Goal: Task Accomplishment & Management: Use online tool/utility

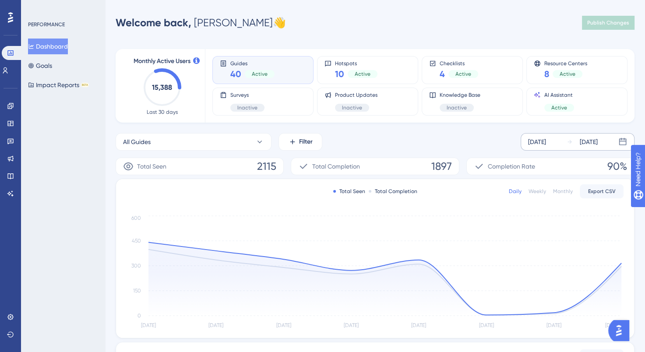
click at [597, 138] on div "[DATE]" at bounding box center [588, 142] width 18 height 11
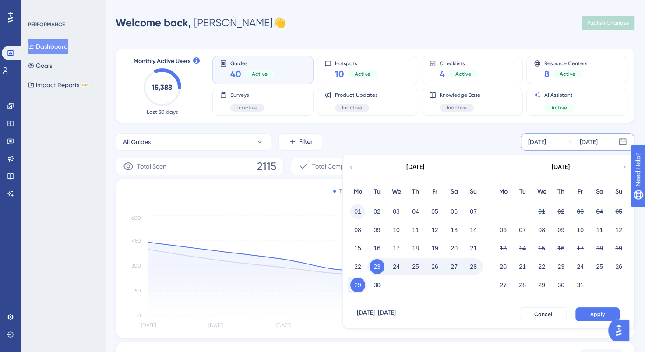
click at [355, 211] on button "01" at bounding box center [357, 211] width 15 height 15
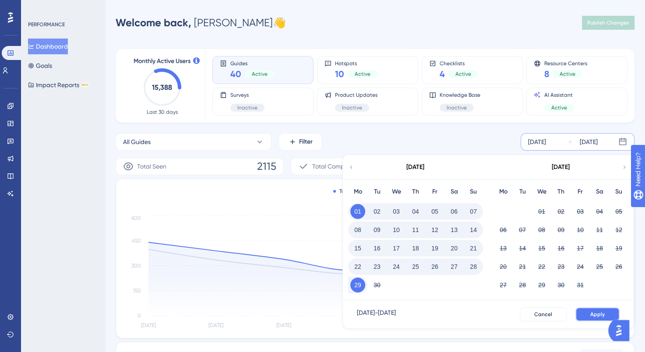
click at [601, 311] on span "Apply" at bounding box center [597, 314] width 14 height 7
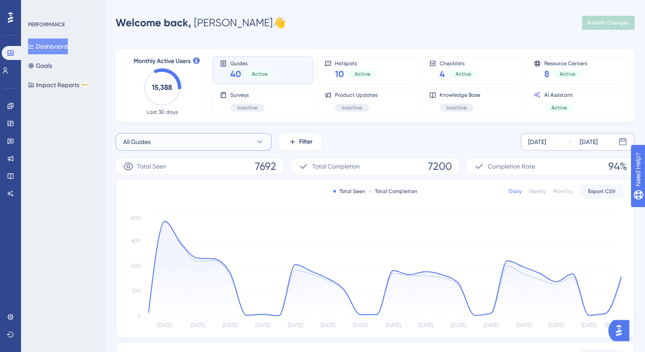
click at [257, 140] on icon at bounding box center [259, 141] width 9 height 9
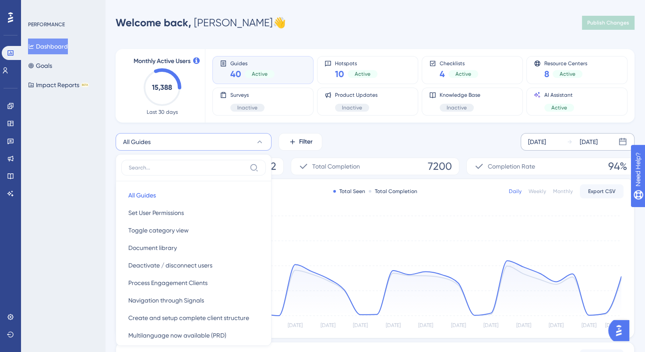
scroll to position [55, 0]
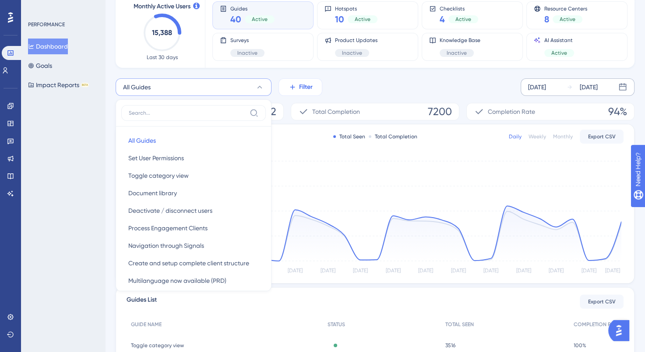
click at [296, 85] on icon at bounding box center [292, 87] width 8 height 8
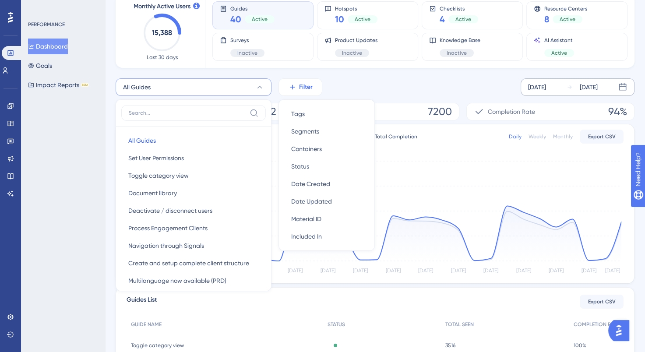
scroll to position [54, 0]
click at [311, 147] on span "Containers" at bounding box center [306, 149] width 31 height 11
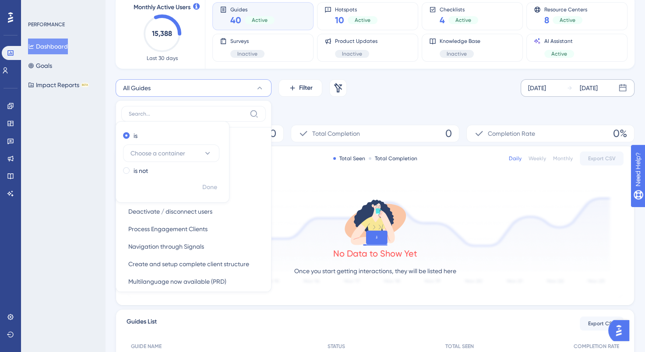
click at [286, 106] on div "Container Remove is Choose a container is not Done" at bounding box center [375, 111] width 519 height 14
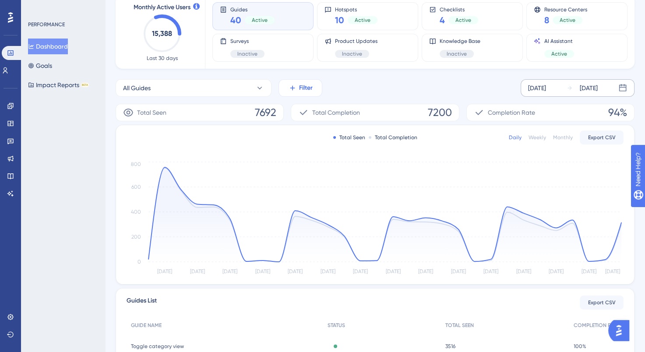
click at [306, 92] on span "Filter" at bounding box center [306, 88] width 14 height 11
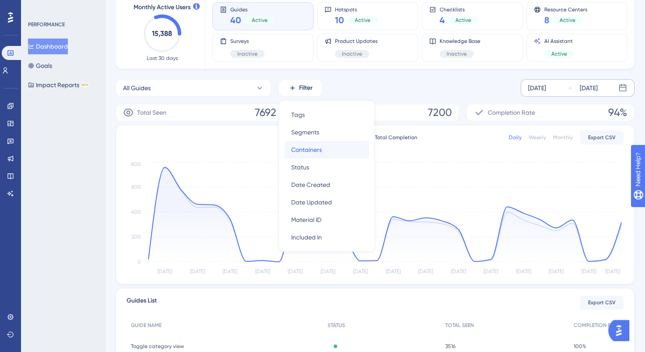
click at [323, 145] on div "Containers Containers" at bounding box center [326, 150] width 71 height 18
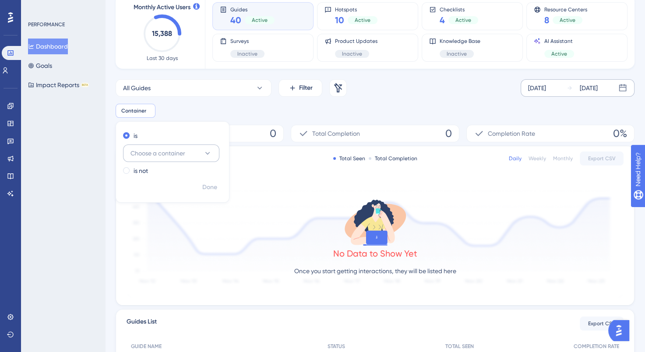
click at [199, 154] on button "Choose a container" at bounding box center [171, 153] width 96 height 18
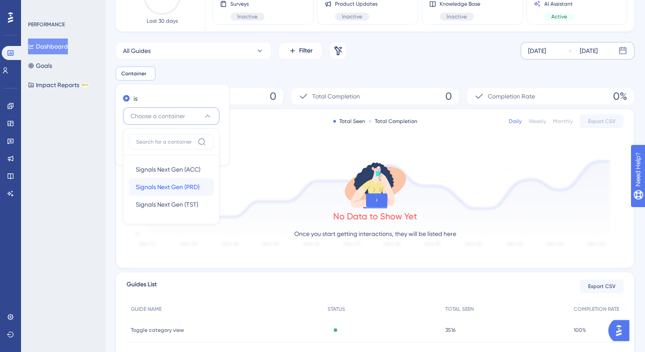
click at [161, 184] on span "Signals Next Gen (PRD)" at bounding box center [168, 187] width 64 height 11
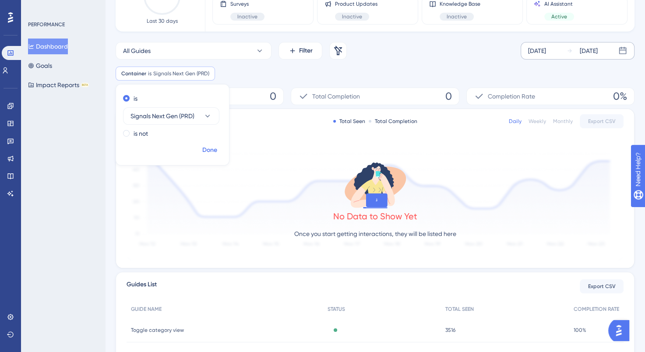
click at [208, 151] on span "Done" at bounding box center [209, 150] width 15 height 11
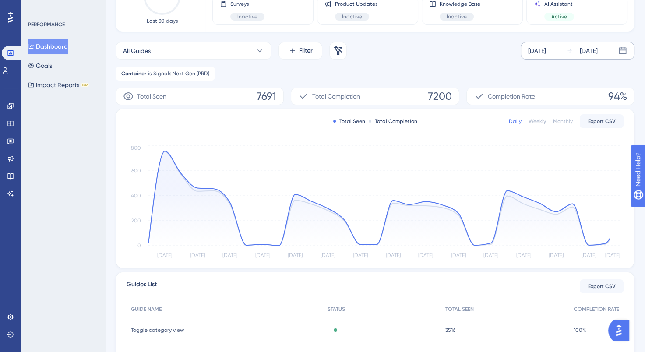
click at [280, 72] on div "Container is Signals Next Gen (PRD) Signals Next Gen (PRD) Remove" at bounding box center [375, 74] width 519 height 14
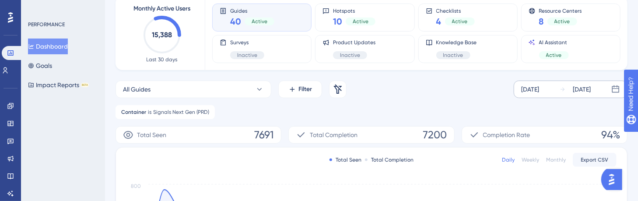
scroll to position [0, 0]
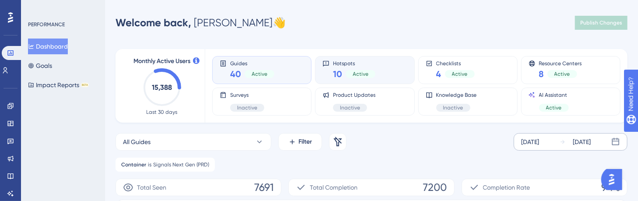
click at [396, 64] on div "Hotspots 10 Active" at bounding box center [365, 70] width 84 height 20
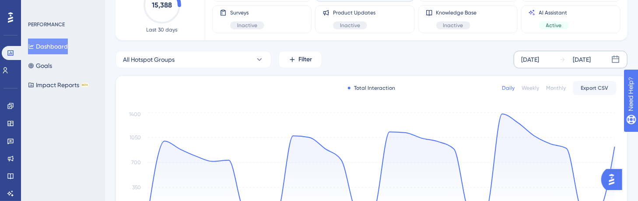
scroll to position [88, 0]
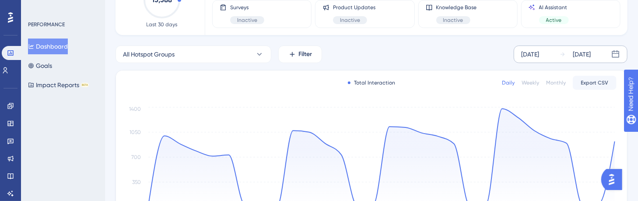
click at [560, 86] on div "Monthly" at bounding box center [556, 82] width 20 height 7
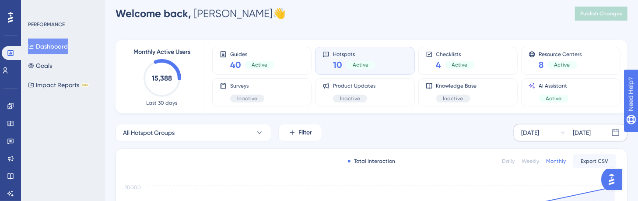
scroll to position [0, 0]
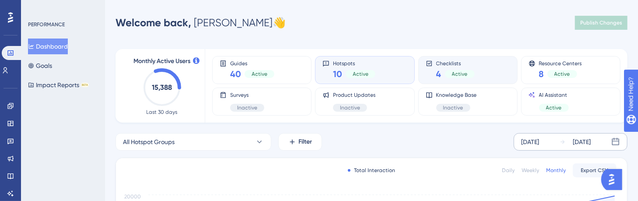
click at [464, 63] on span "Checklists" at bounding box center [455, 63] width 39 height 6
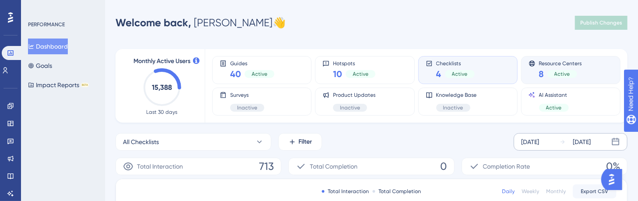
click at [588, 69] on div "Resource Centers 8 Active" at bounding box center [571, 70] width 84 height 20
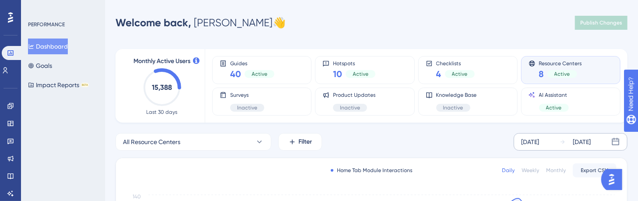
scroll to position [44, 0]
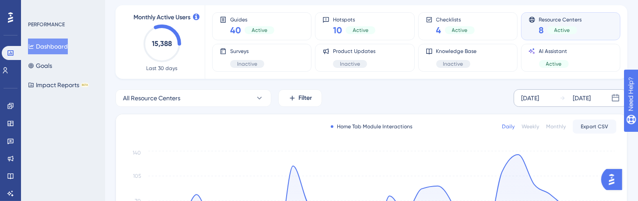
click at [563, 125] on div "Monthly" at bounding box center [556, 126] width 20 height 7
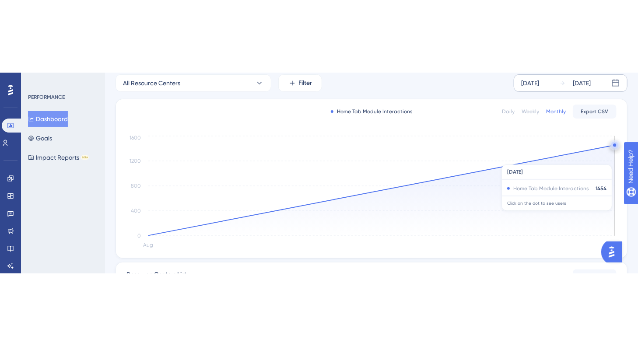
scroll to position [0, 0]
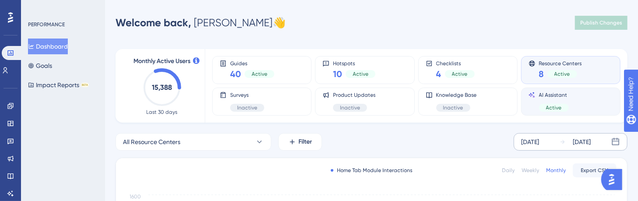
click at [575, 98] on div "AI Assistant Active" at bounding box center [571, 101] width 84 height 20
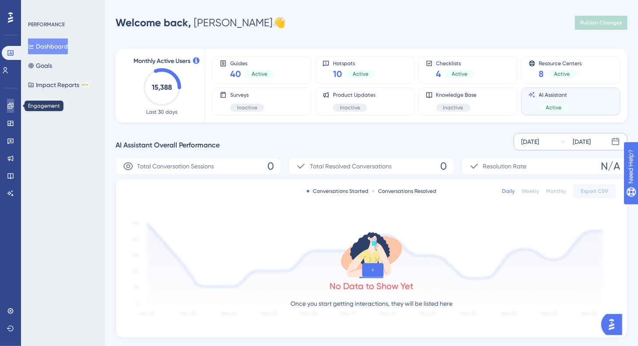
click at [10, 104] on icon at bounding box center [10, 105] width 7 height 7
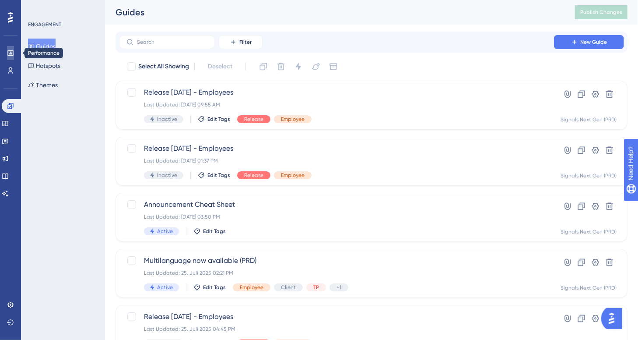
click at [10, 58] on link at bounding box center [10, 53] width 7 height 14
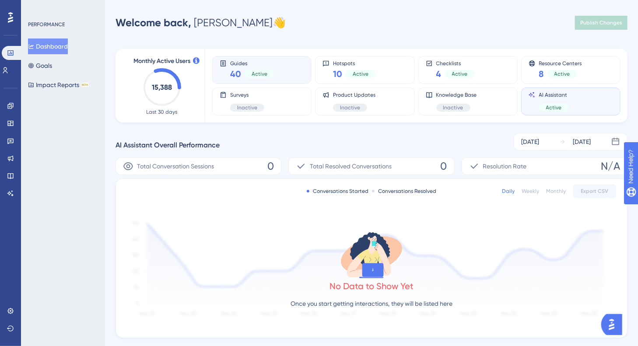
click at [277, 66] on div "Guides 40 Active" at bounding box center [262, 70] width 84 height 20
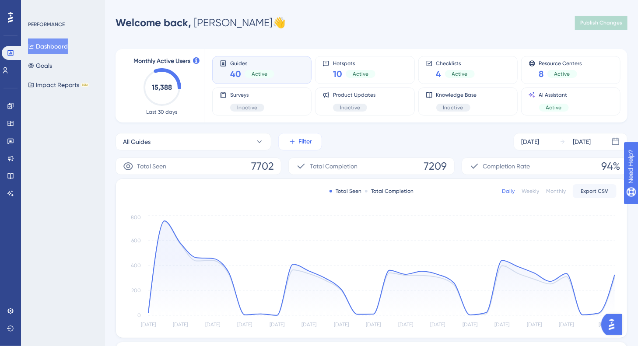
click at [299, 144] on span "Filter" at bounding box center [306, 142] width 14 height 11
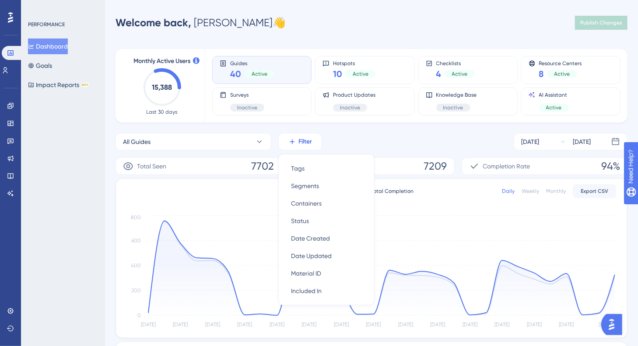
scroll to position [56, 0]
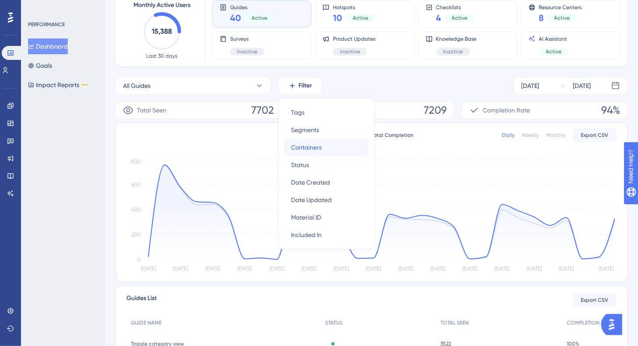
click at [316, 149] on span "Containers" at bounding box center [306, 147] width 31 height 11
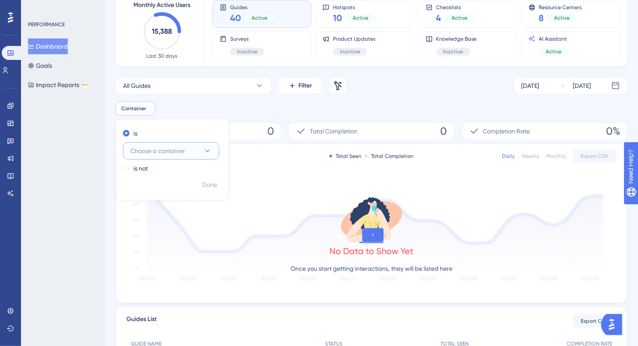
click at [202, 149] on button "Choose a container" at bounding box center [171, 151] width 96 height 18
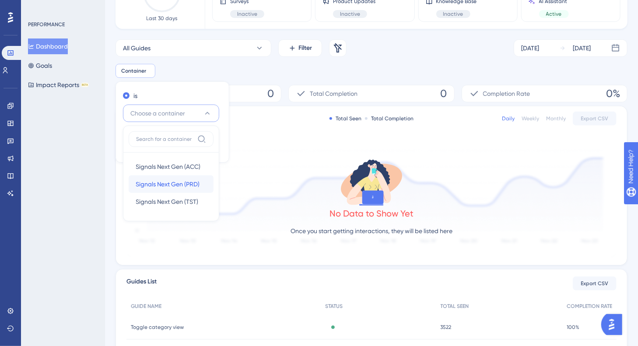
click at [176, 186] on span "Signals Next Gen (PRD)" at bounding box center [168, 184] width 64 height 11
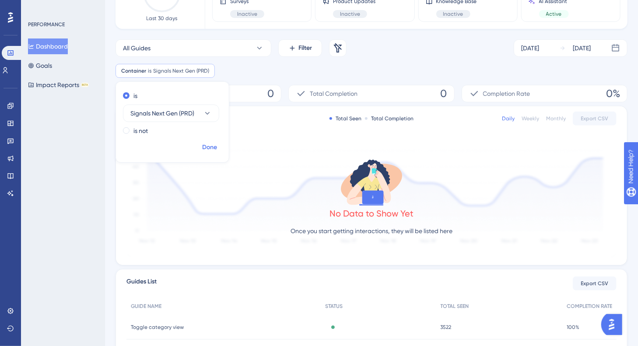
click at [207, 151] on span "Done" at bounding box center [209, 147] width 15 height 11
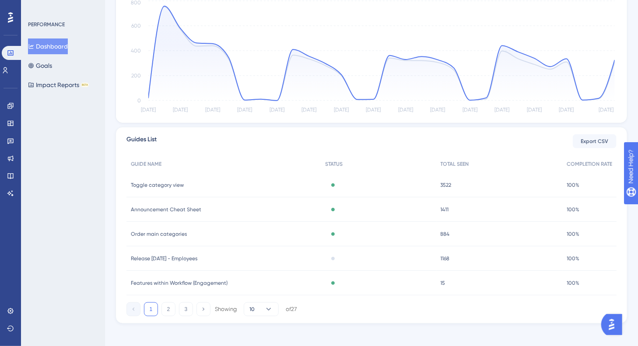
scroll to position [242, 0]
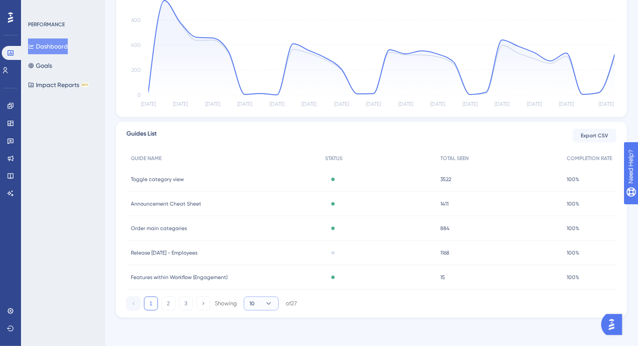
click at [266, 299] on icon at bounding box center [268, 303] width 9 height 9
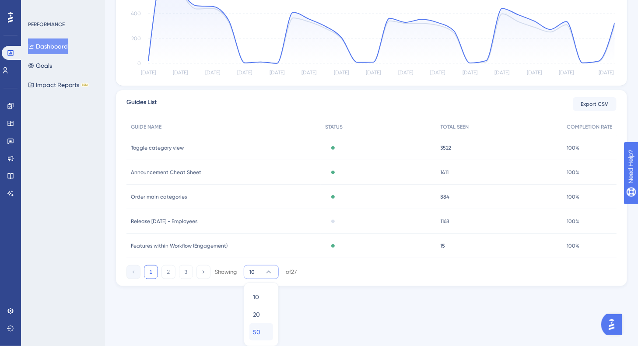
click at [267, 327] on div "50 50" at bounding box center [261, 332] width 17 height 18
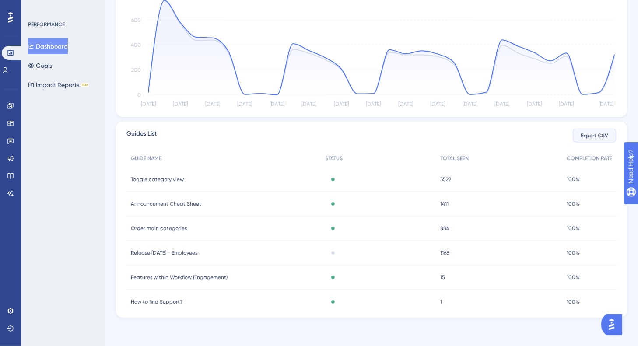
click at [600, 137] on span "Export CSV" at bounding box center [595, 135] width 28 height 7
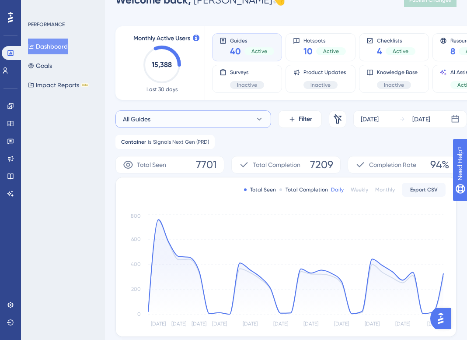
click at [261, 117] on icon at bounding box center [259, 119] width 9 height 9
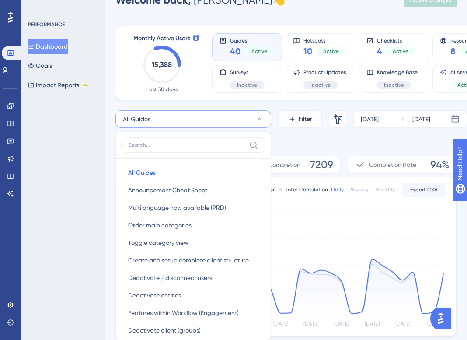
scroll to position [81, 0]
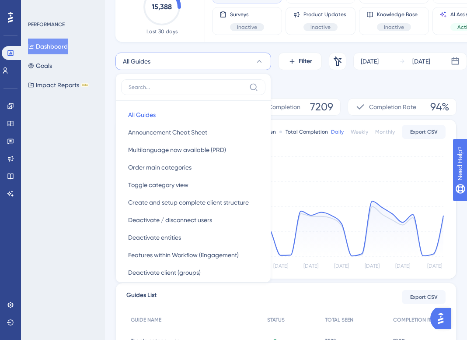
click at [290, 81] on div "Container is Signals Next Gen (PRD) Signals Next Gen (PRD) Remove" at bounding box center [286, 84] width 341 height 14
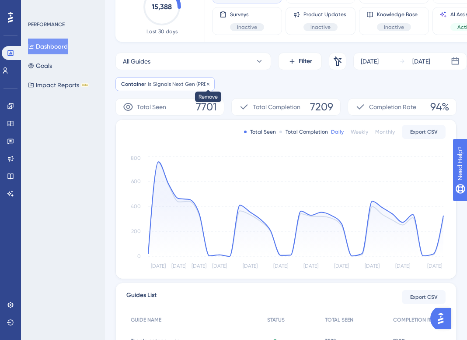
click at [208, 81] on icon at bounding box center [208, 83] width 5 height 5
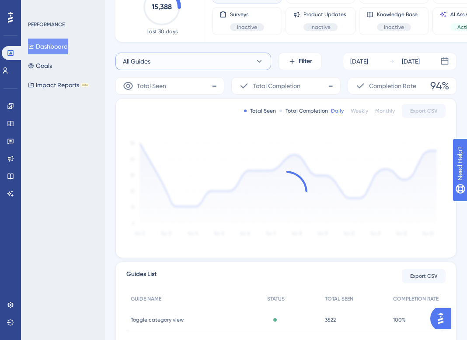
click at [258, 62] on icon at bounding box center [259, 61] width 9 height 9
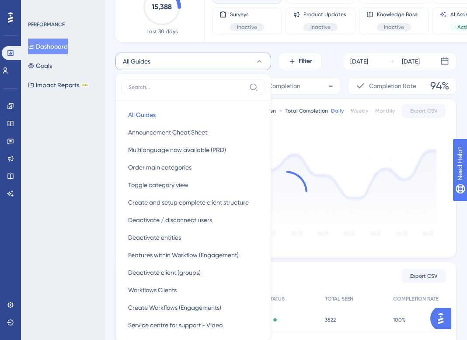
scroll to position [116, 0]
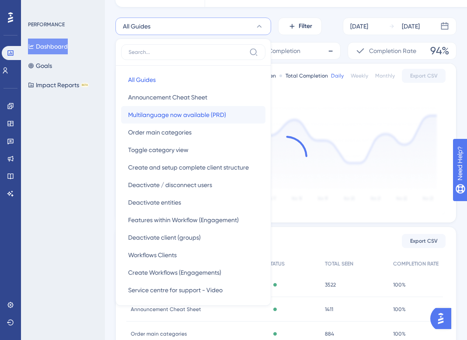
click at [185, 110] on span "Multilanguage now available (PRD)" at bounding box center [177, 114] width 98 height 11
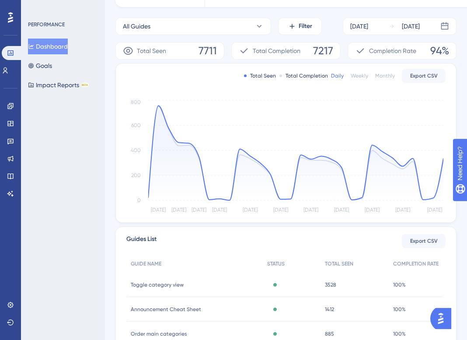
click at [113, 64] on div "Performance Users Engagement Widgets Feedback Product Updates Knowledge Base AI…" at bounding box center [286, 167] width 362 height 539
click at [256, 26] on icon at bounding box center [259, 26] width 9 height 9
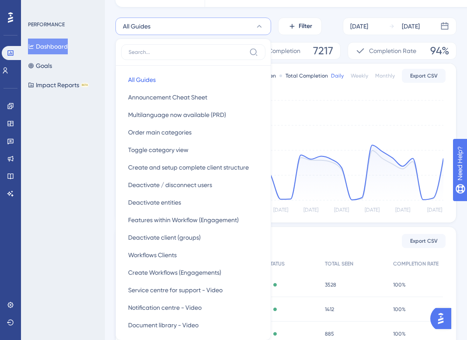
scroll to position [132, 0]
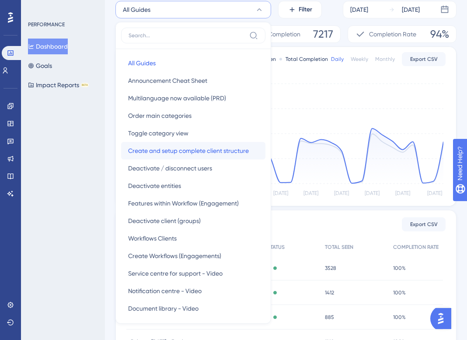
click at [191, 144] on button "Create and setup complete client structure Create and setup complete client str…" at bounding box center [193, 151] width 144 height 18
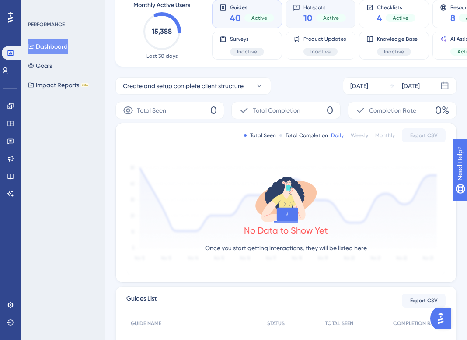
scroll to position [0, 0]
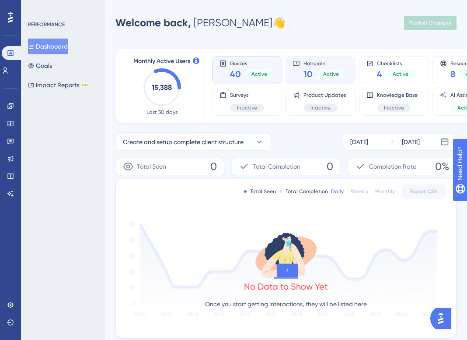
click at [333, 63] on span "Hotspots" at bounding box center [325, 63] width 42 height 6
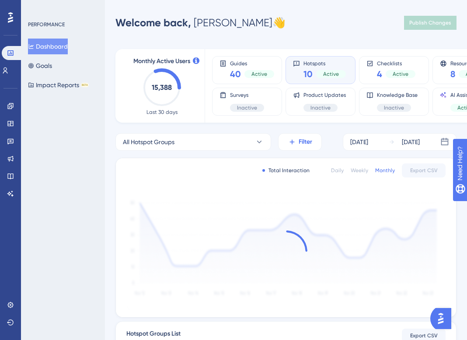
click at [297, 139] on button "Filter" at bounding box center [300, 142] width 44 height 18
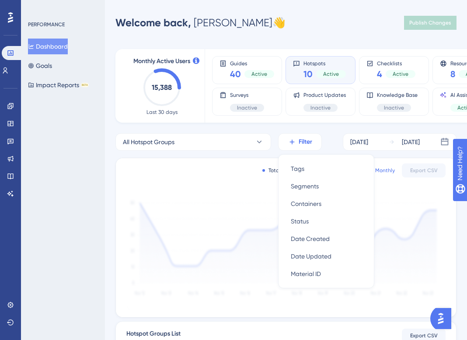
scroll to position [51, 0]
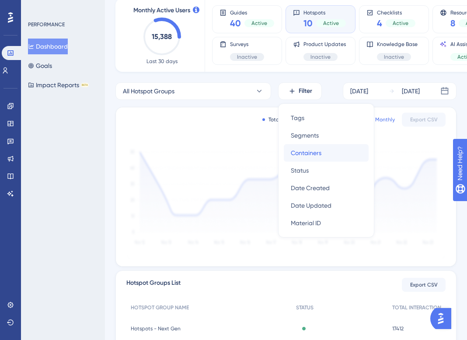
click at [308, 154] on span "Containers" at bounding box center [306, 152] width 31 height 11
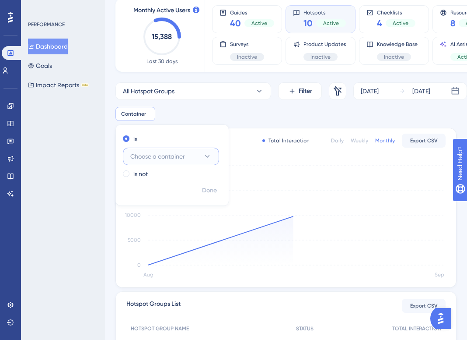
click at [193, 156] on button "Choose a container" at bounding box center [171, 156] width 96 height 18
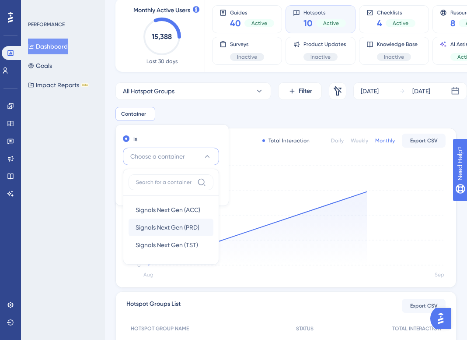
scroll to position [97, 0]
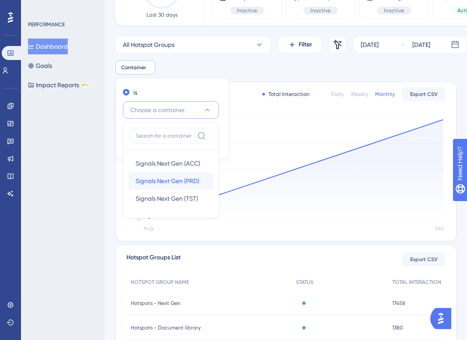
click at [179, 179] on span "Signals Next Gen (PRD)" at bounding box center [168, 181] width 64 height 11
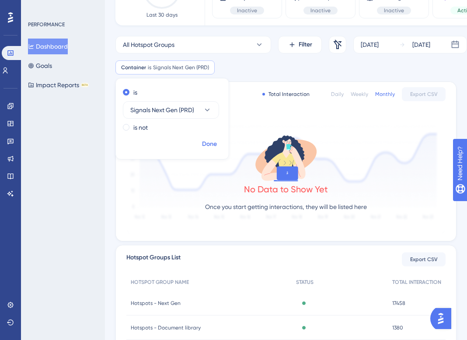
click at [211, 145] on span "Done" at bounding box center [209, 144] width 15 height 11
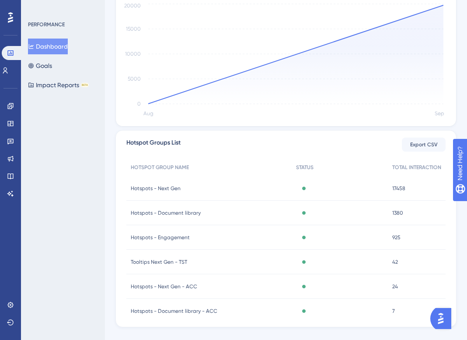
scroll to position [227, 0]
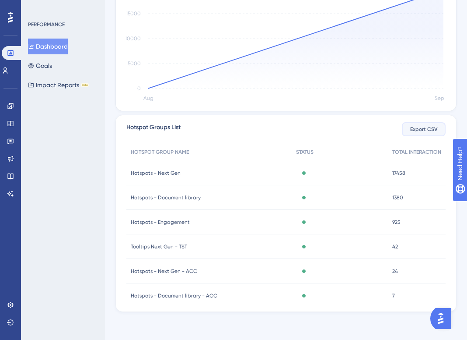
click at [427, 131] on span "Export CSV" at bounding box center [425, 129] width 28 height 7
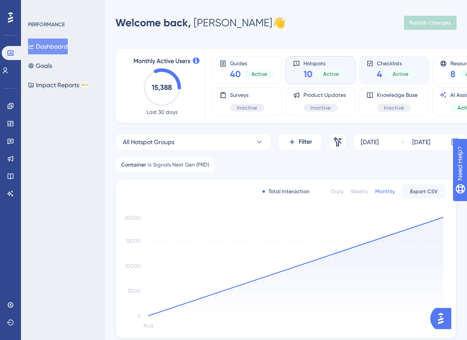
click at [396, 66] on div "Checklists 4 Active" at bounding box center [396, 70] width 39 height 20
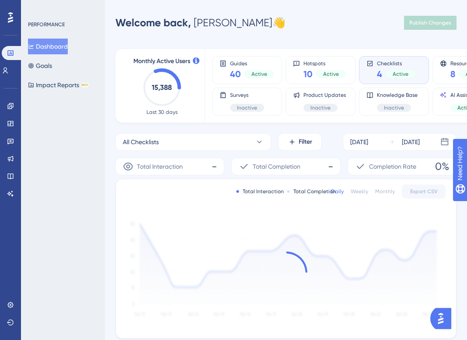
scroll to position [193, 0]
